Goal: Navigation & Orientation: Go to known website

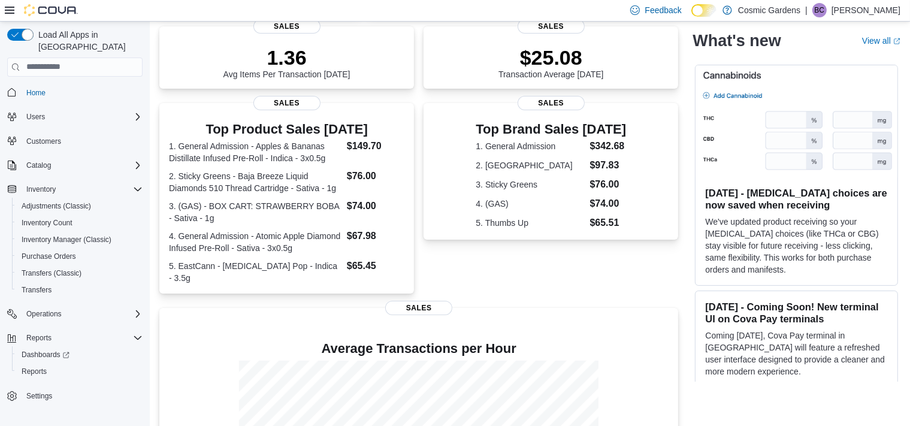
scroll to position [20, 0]
